Goal: Find contact information: Find contact information

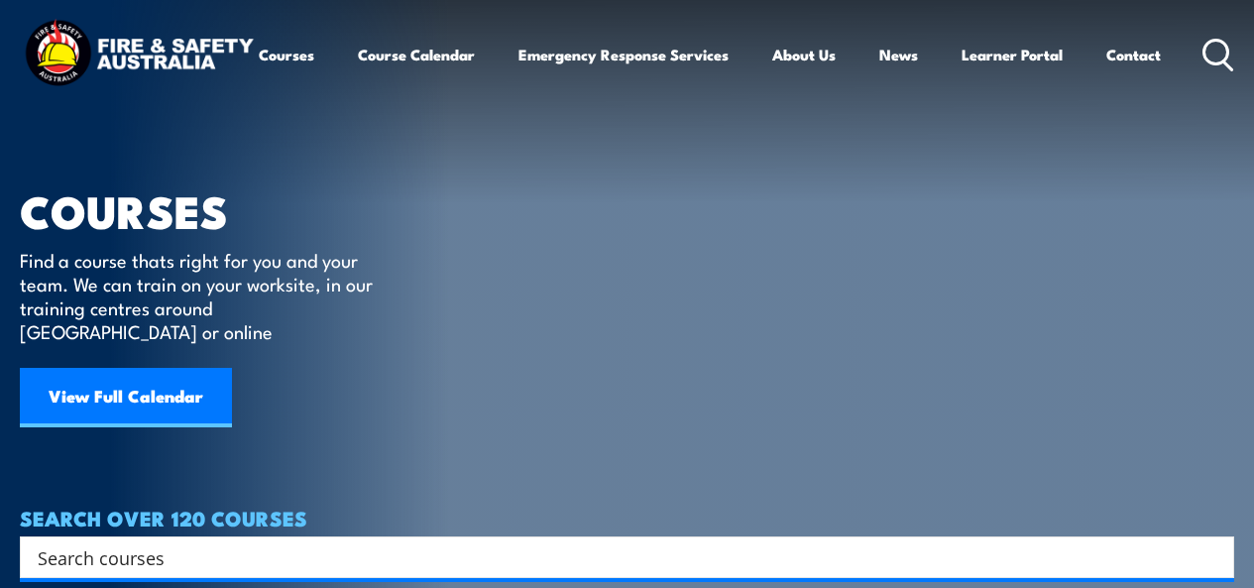
click at [1107, 78] on link "Contact" at bounding box center [1134, 55] width 55 height 48
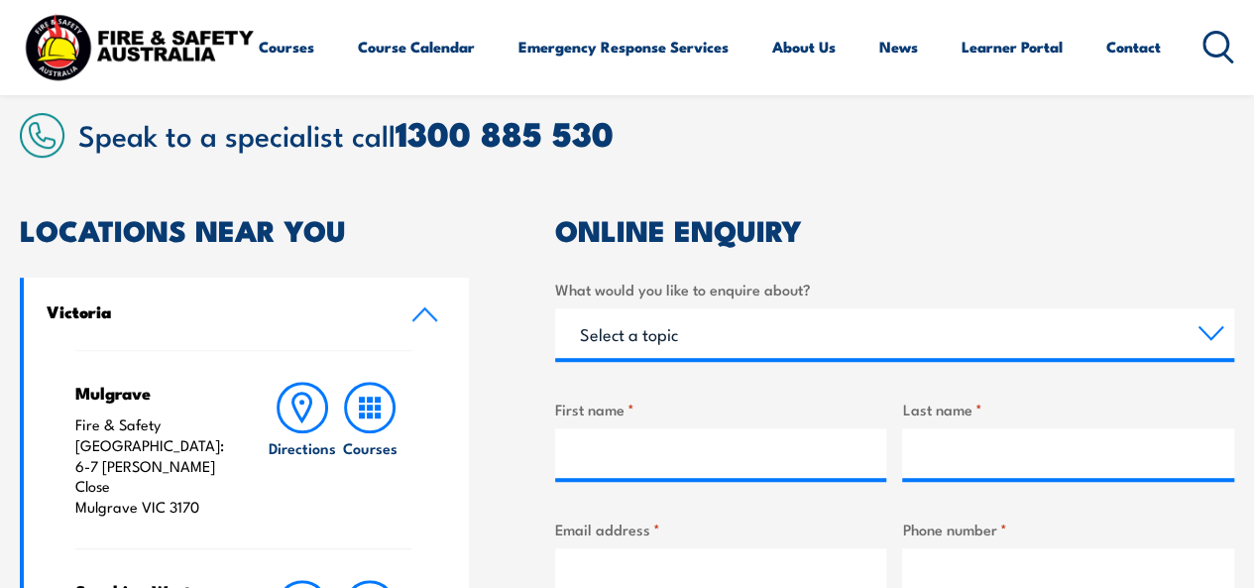
scroll to position [198, 0]
